Goal: Task Accomplishment & Management: Manage account settings

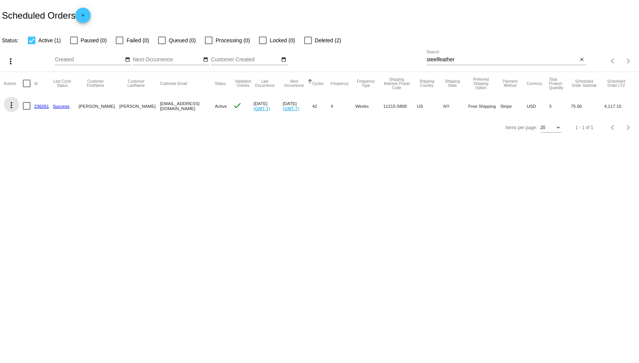
click at [14, 102] on mat-icon "more_vert" at bounding box center [11, 105] width 9 height 9
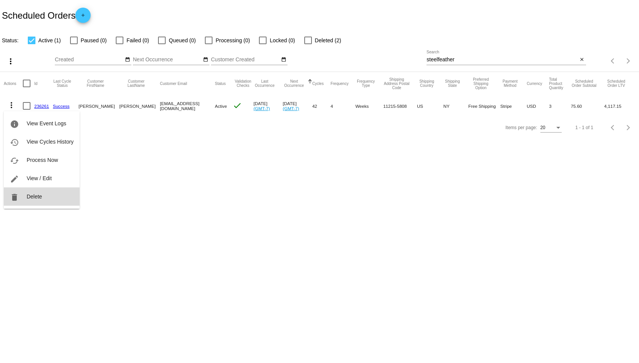
click at [40, 192] on button "delete Delete" at bounding box center [42, 196] width 76 height 18
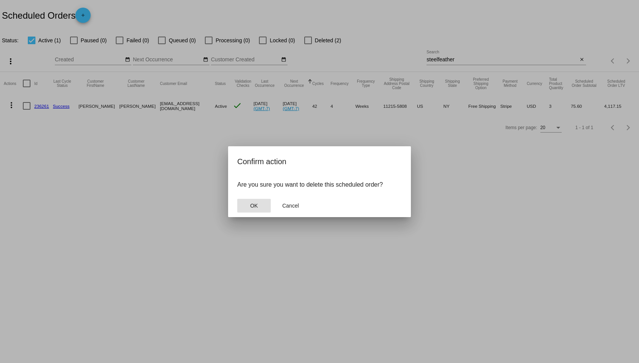
click at [259, 201] on button "OK" at bounding box center [254, 206] width 34 height 14
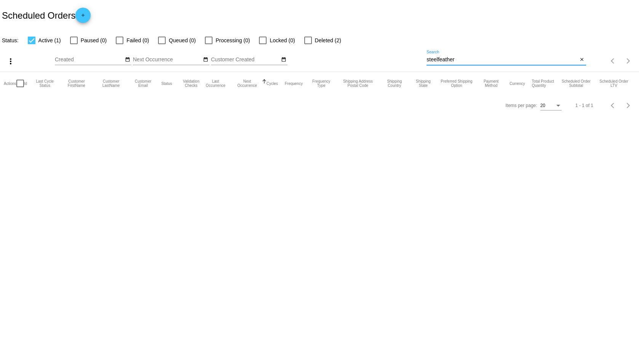
click at [445, 59] on input "steelfeather" at bounding box center [502, 60] width 151 height 6
click at [320, 42] on span "Deleted (2)" at bounding box center [328, 40] width 26 height 9
click at [308, 44] on input "Deleted (2)" at bounding box center [308, 44] width 0 height 0
checkbox input "true"
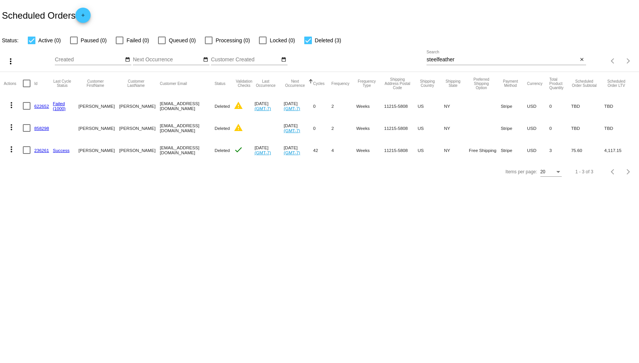
click at [8, 152] on mat-icon "more_vert" at bounding box center [11, 149] width 9 height 9
click at [42, 152] on div "info View Event Logs history View Cycles History edit View / Edit" at bounding box center [42, 178] width 76 height 75
click at [40, 149] on div "info View Event Logs history View Cycles History edit View / Edit" at bounding box center [42, 178] width 76 height 75
click at [48, 144] on div "info View Event Logs history View Cycles History edit View / Edit" at bounding box center [42, 178] width 76 height 75
drag, startPoint x: 118, startPoint y: 180, endPoint x: 102, endPoint y: 207, distance: 31.3
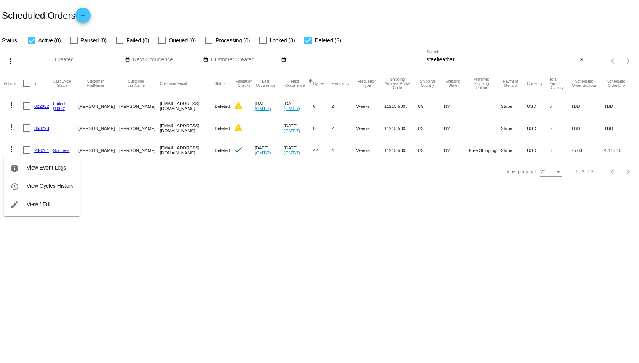
click at [119, 181] on div at bounding box center [319, 181] width 639 height 363
click at [48, 152] on link "236261" at bounding box center [41, 150] width 15 height 5
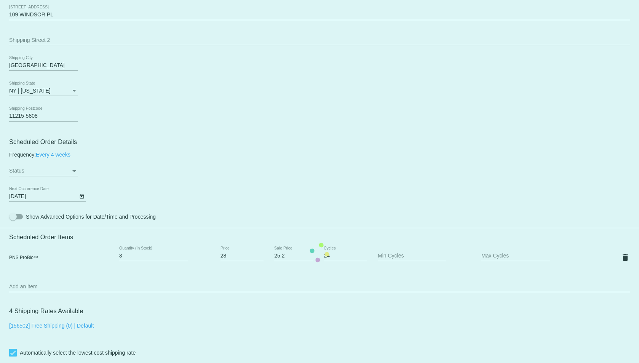
scroll to position [320, 0]
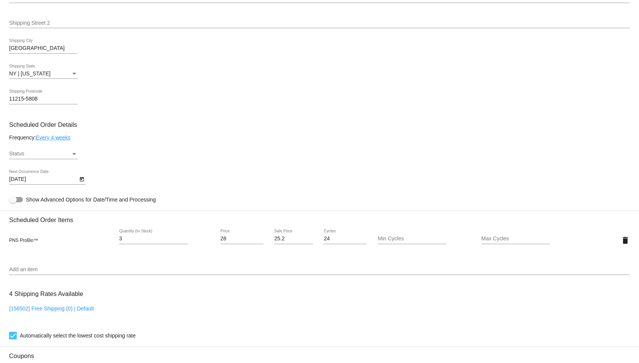
click at [45, 154] on div "Status" at bounding box center [40, 154] width 62 height 6
click at [46, 161] on span "Active" at bounding box center [43, 154] width 69 height 16
click at [139, 136] on div "Frequency: Every 4 weeks" at bounding box center [319, 137] width 621 height 6
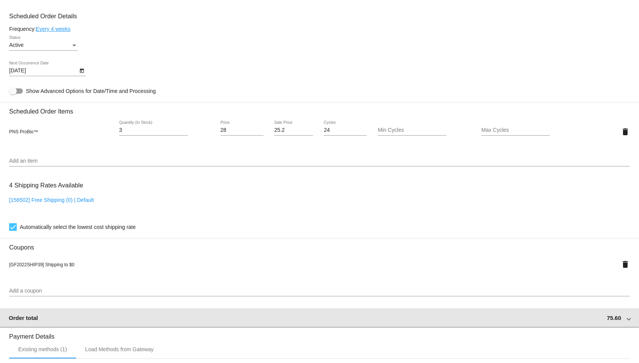
scroll to position [587, 0]
